Goal: Find specific page/section: Find specific page/section

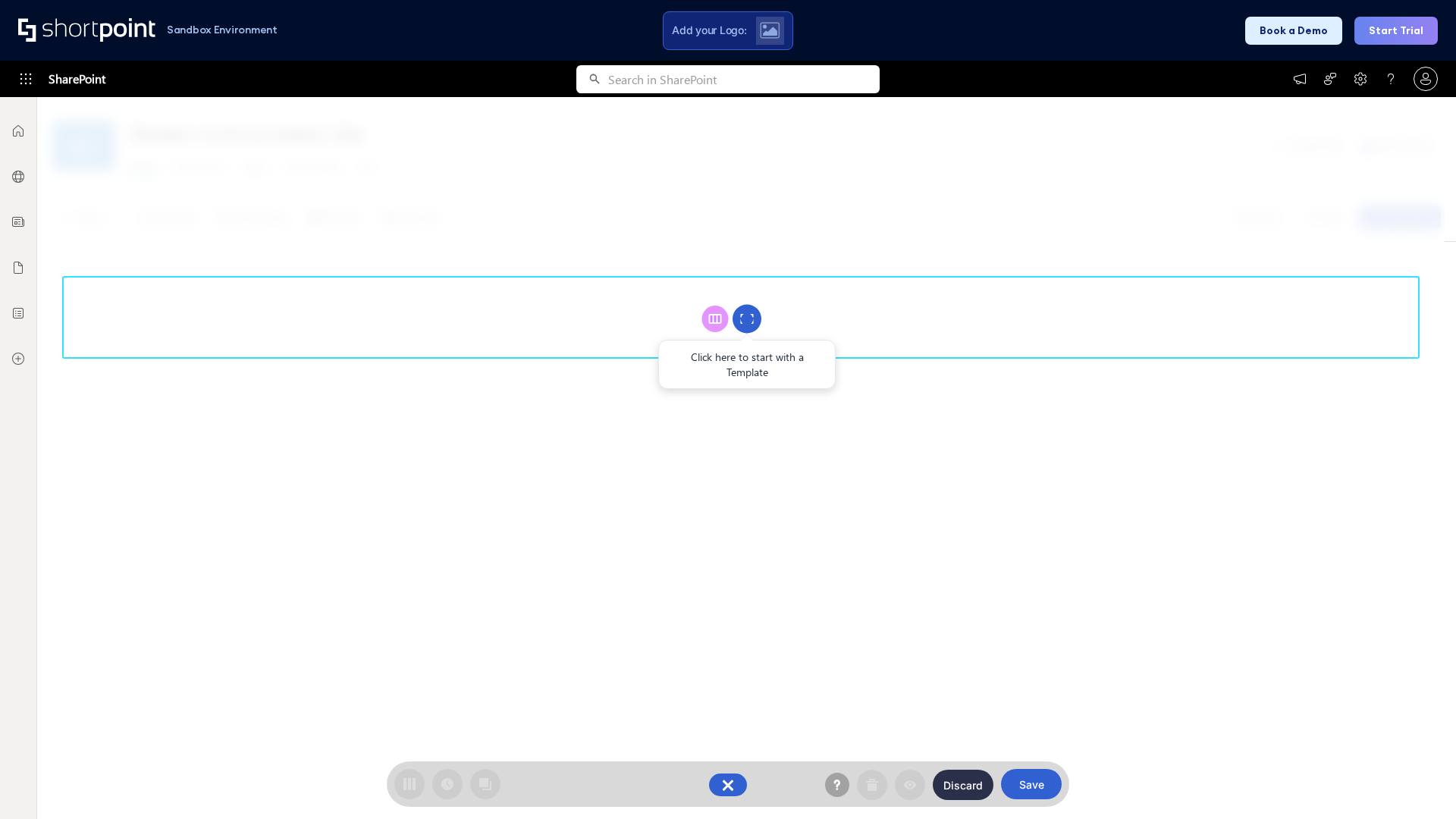
click at [747, 319] on circle at bounding box center [747, 319] width 29 height 29
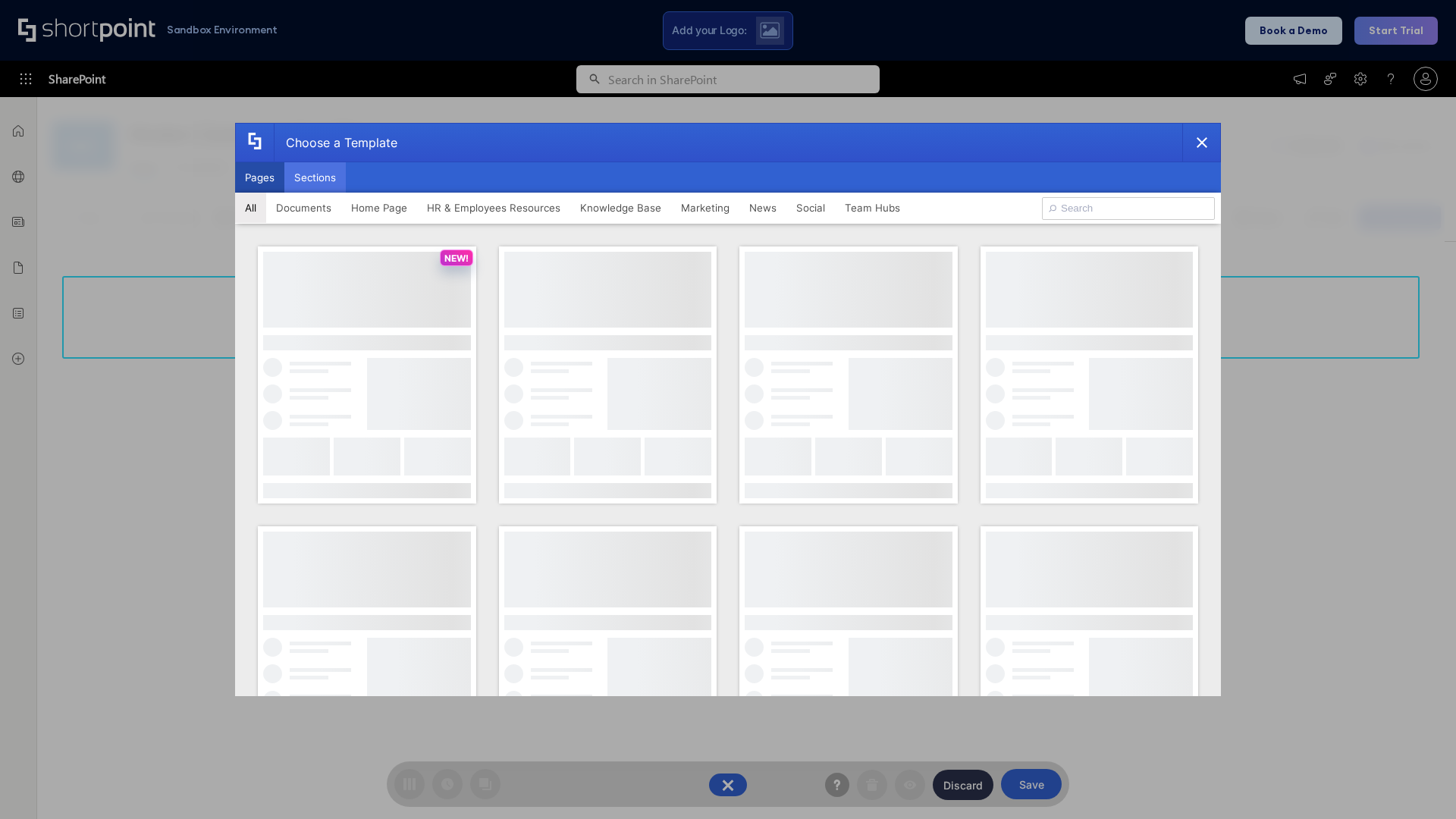
click at [315, 178] on button "Sections" at bounding box center [315, 178] width 62 height 30
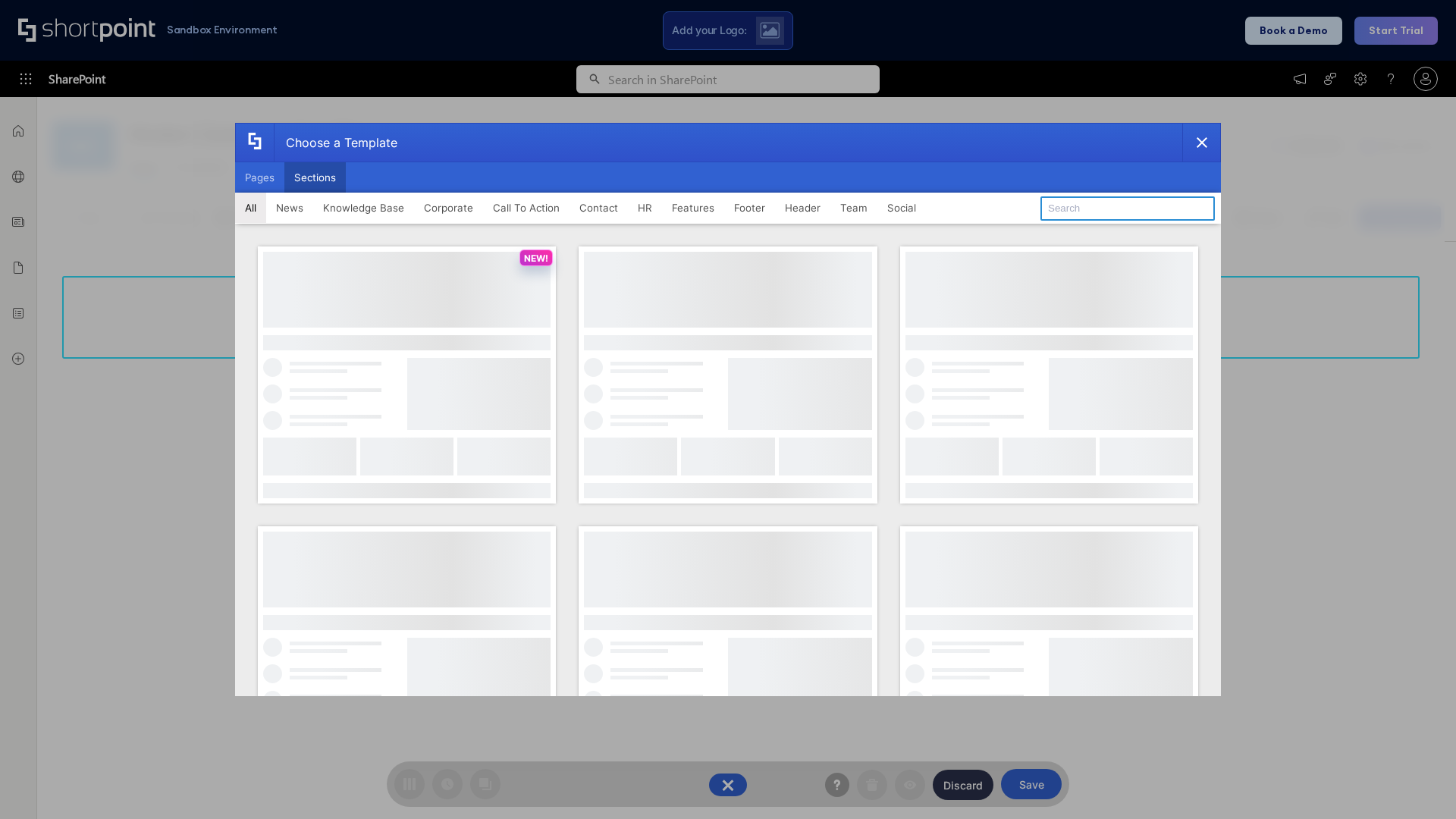
type input "Knowledge Base 3"
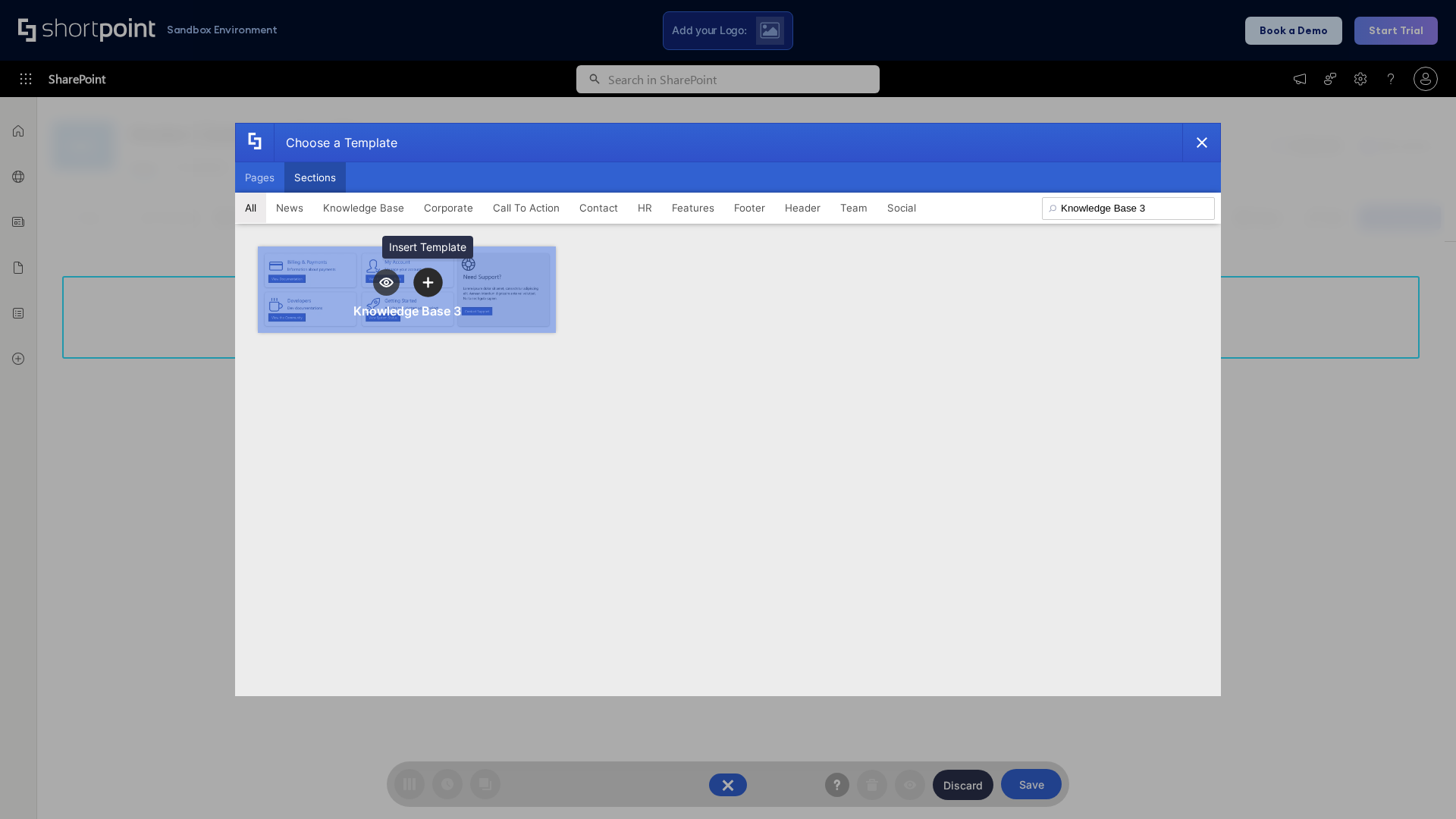
click at [428, 282] on icon "template selector" at bounding box center [427, 282] width 11 height 11
